Goal: Information Seeking & Learning: Learn about a topic

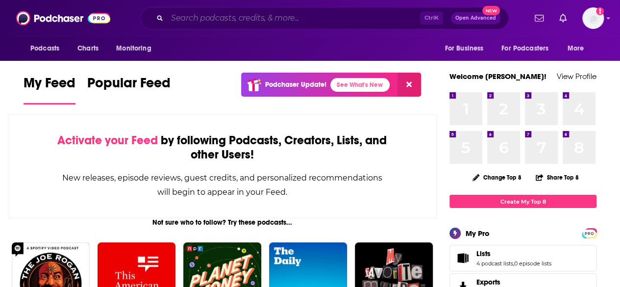
click at [284, 22] on input "Search podcasts, credits, & more..." at bounding box center [293, 18] width 253 height 16
click at [598, 20] on img "Logged in as MattieVG" at bounding box center [593, 18] width 22 height 22
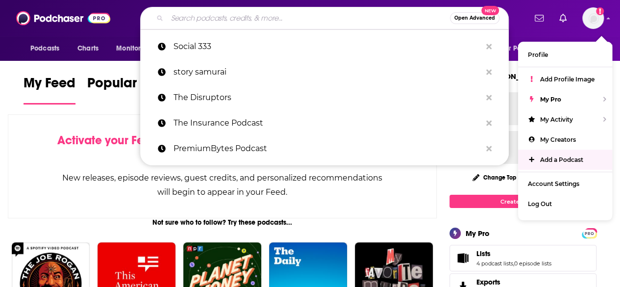
click at [298, 25] on input "Search podcasts, credits, & more..." at bounding box center [308, 18] width 283 height 16
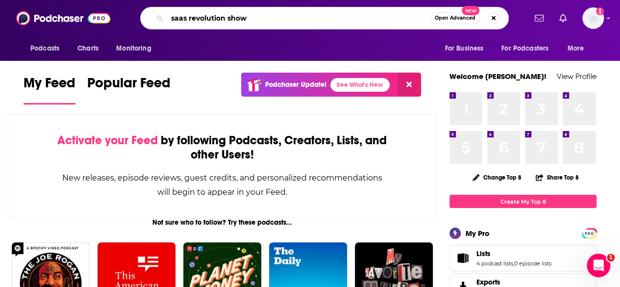
type input "saas revolution show"
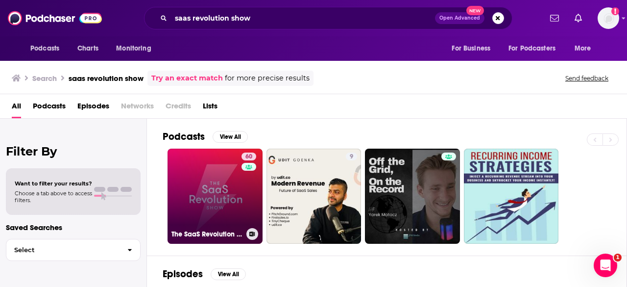
click at [199, 190] on link "60 The SaaS Revolution Show" at bounding box center [215, 195] width 95 height 95
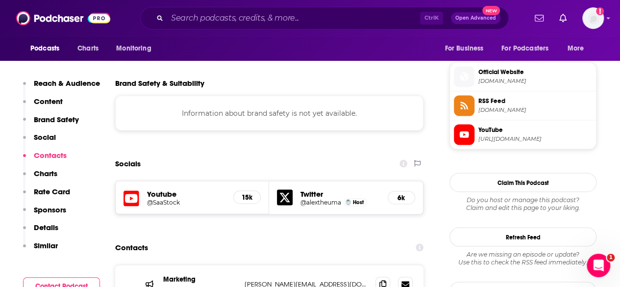
scroll to position [986, 0]
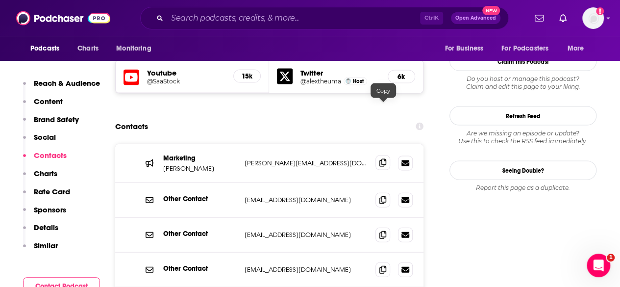
click at [382, 159] on icon at bounding box center [382, 163] width 7 height 8
click at [380, 265] on icon at bounding box center [382, 269] width 7 height 8
click at [307, 23] on input "Search podcasts, credits, & more..." at bounding box center [293, 18] width 253 height 16
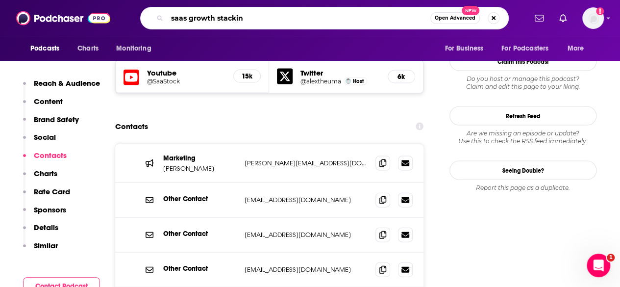
type input "saas growth stacking"
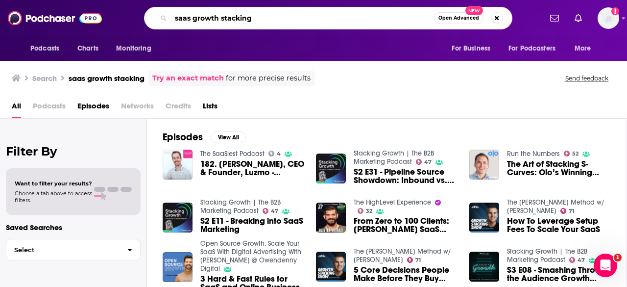
drag, startPoint x: 195, startPoint y: 19, endPoint x: 264, endPoint y: 20, distance: 69.6
click at [264, 20] on input "saas growth stacking" at bounding box center [302, 18] width 263 height 16
type input "saas half full"
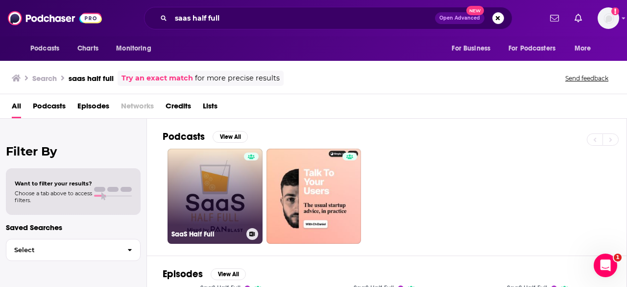
click at [243, 180] on link "SaaS Half Full" at bounding box center [215, 195] width 95 height 95
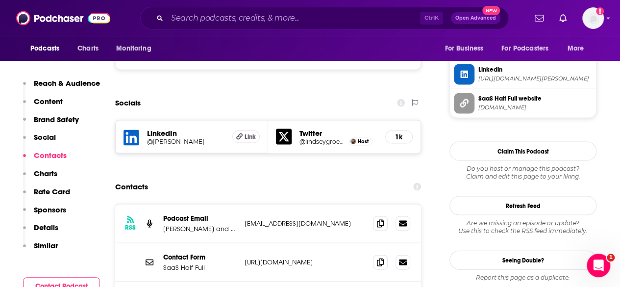
scroll to position [921, 0]
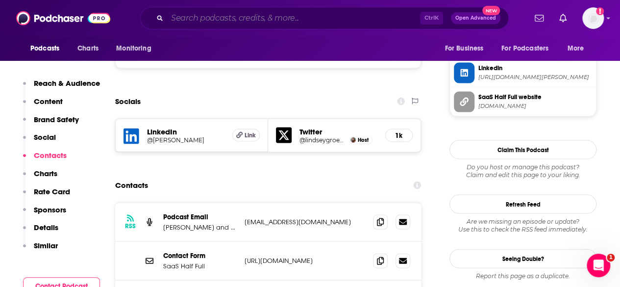
click at [239, 21] on input "Search podcasts, credits, & more..." at bounding box center [293, 18] width 253 height 16
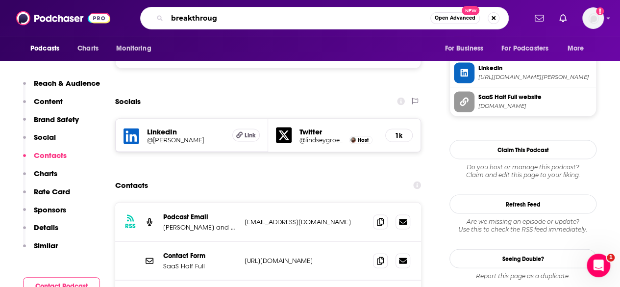
type input "breakthrough"
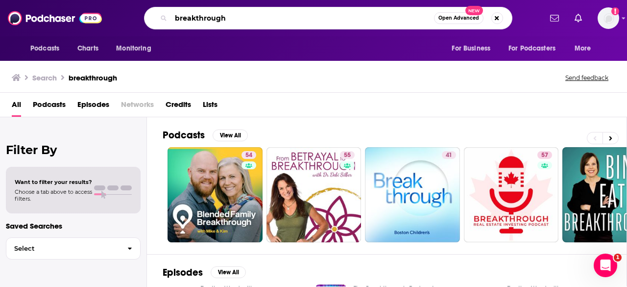
click at [263, 15] on input "breakthrough" at bounding box center [302, 18] width 263 height 16
type input "b"
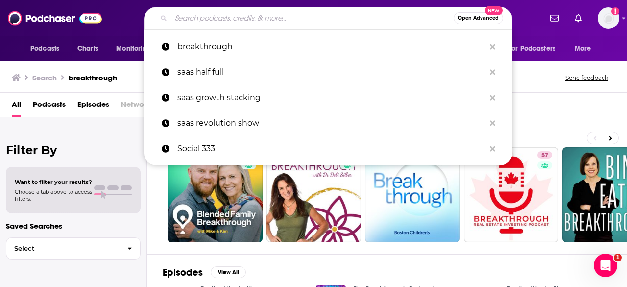
paste input "SaaS Interviews with CEOs, Startups, Founders"
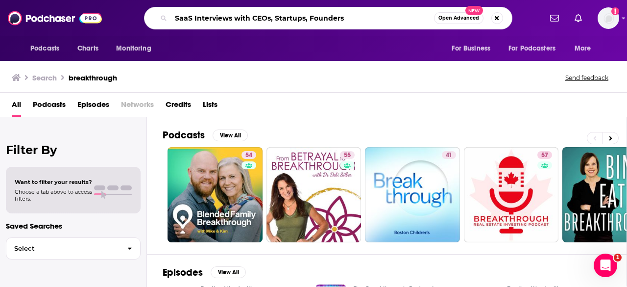
type input "SaaS Interviews with CEOs, Startups, Founders"
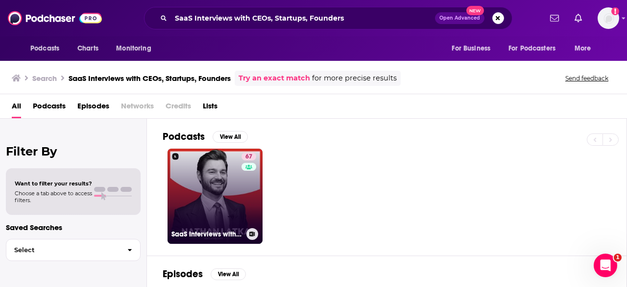
click at [223, 174] on link "67 SaaS Interviews with CEOs, Startups, Founders" at bounding box center [215, 195] width 95 height 95
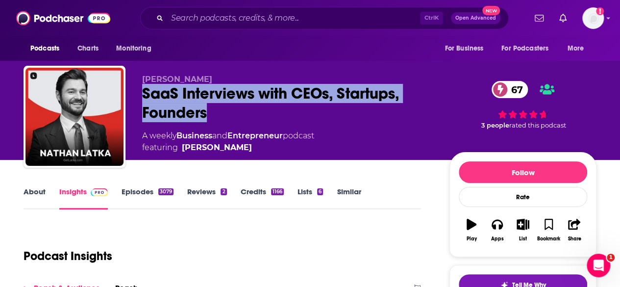
drag, startPoint x: 136, startPoint y: 91, endPoint x: 217, endPoint y: 108, distance: 83.0
click at [217, 108] on div "[PERSON_NAME] Interviews with CEOs, Startups, Founders 67 A weekly Business and…" at bounding box center [310, 119] width 573 height 106
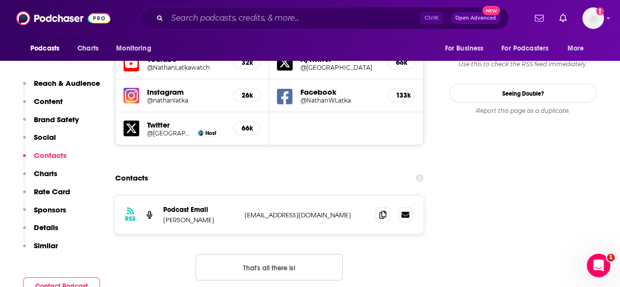
scroll to position [1108, 0]
